Goal: Task Accomplishment & Management: Use online tool/utility

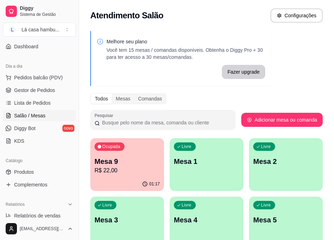
scroll to position [68, 0]
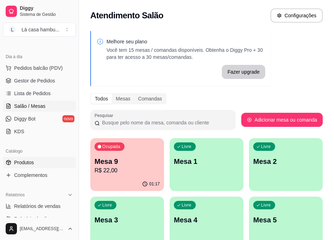
click at [32, 160] on span "Produtos" at bounding box center [24, 162] width 20 height 7
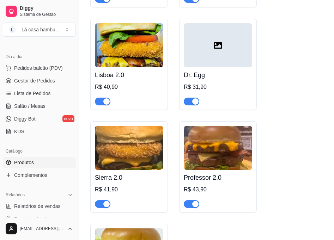
scroll to position [1881, 0]
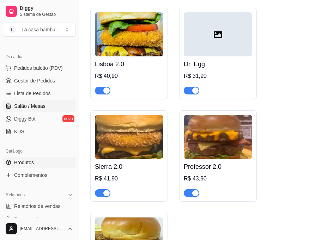
click at [36, 106] on span "Salão / Mesas" at bounding box center [29, 106] width 31 height 7
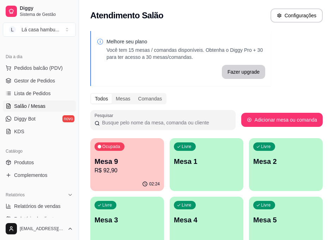
click at [158, 167] on p "R$ 92,90" at bounding box center [126, 170] width 65 height 8
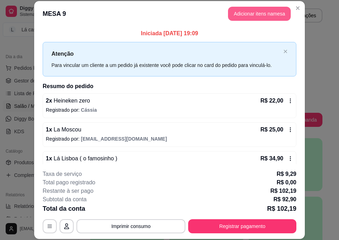
click at [264, 14] on button "Adicionar itens na mesa" at bounding box center [259, 14] width 63 height 14
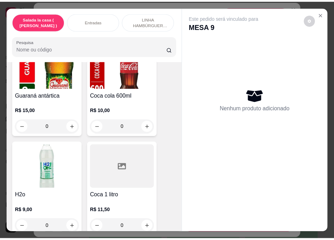
scroll to position [6046, 0]
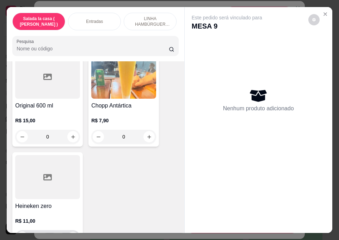
click at [71, 235] on icon "increase-product-quantity" at bounding box center [72, 237] width 5 height 5
type input "1"
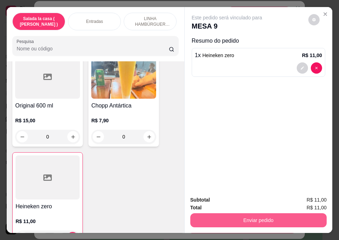
click at [257, 213] on button "Enviar pedido" at bounding box center [258, 220] width 136 height 14
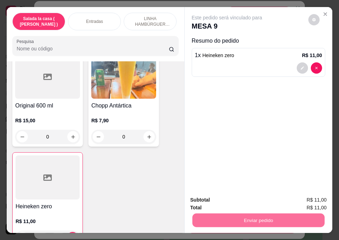
click at [309, 201] on button "Enviar pedido" at bounding box center [308, 199] width 39 height 13
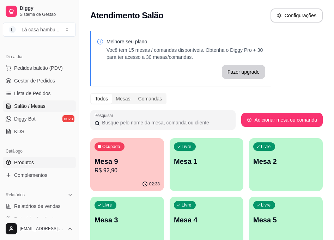
click at [22, 162] on span "Produtos" at bounding box center [24, 162] width 20 height 7
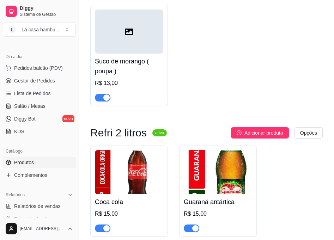
scroll to position [5842, 0]
